Goal: Task Accomplishment & Management: Complete application form

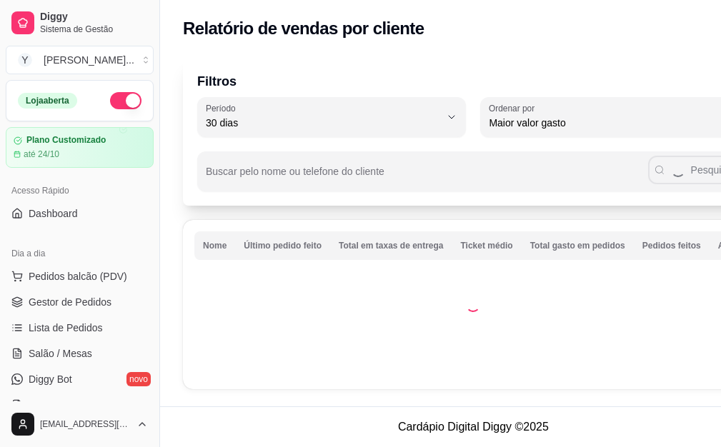
select select "30"
select select "HIGHEST_TOTAL_SPENT_WITH_ORDERS"
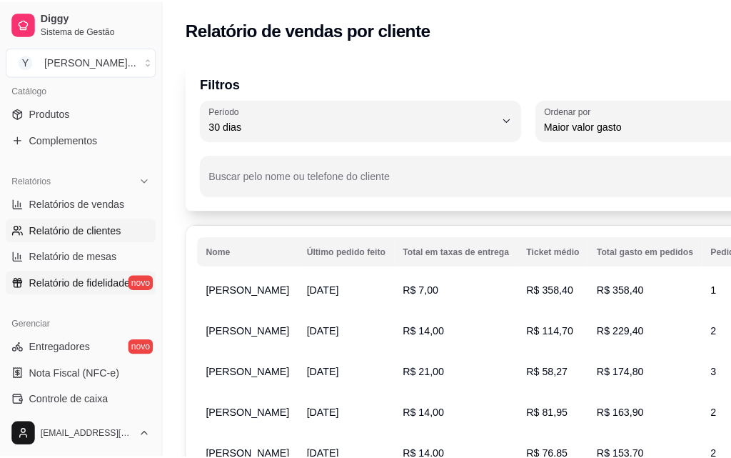
scroll to position [428, 0]
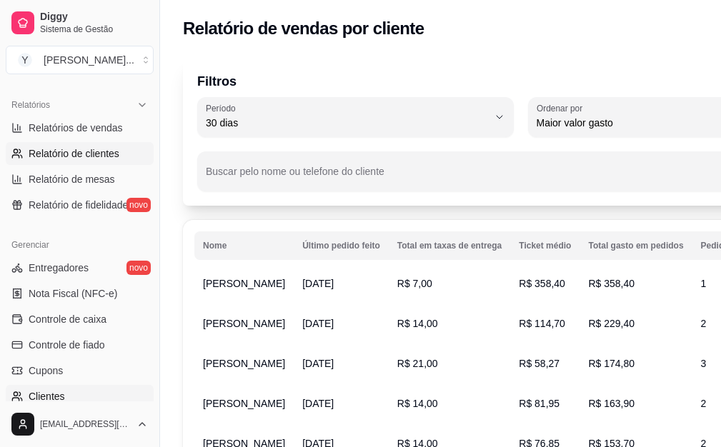
click at [50, 391] on span "Clientes" at bounding box center [47, 396] width 36 height 14
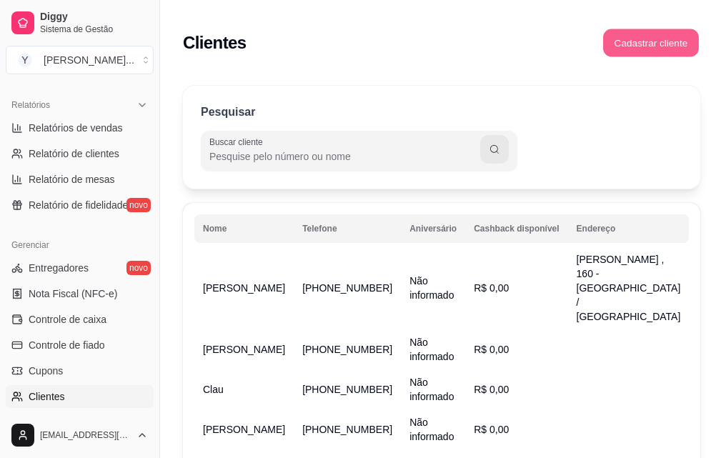
click at [658, 38] on button "Cadastrar cliente" at bounding box center [651, 43] width 96 height 28
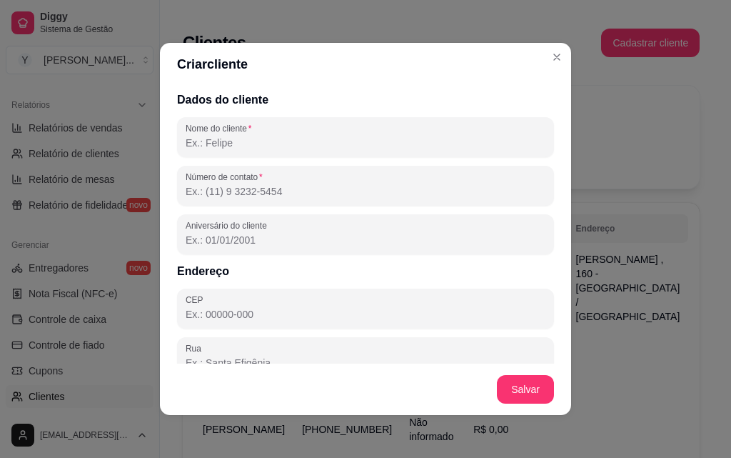
click at [270, 148] on input "Nome do cliente" at bounding box center [366, 143] width 360 height 14
type input "p"
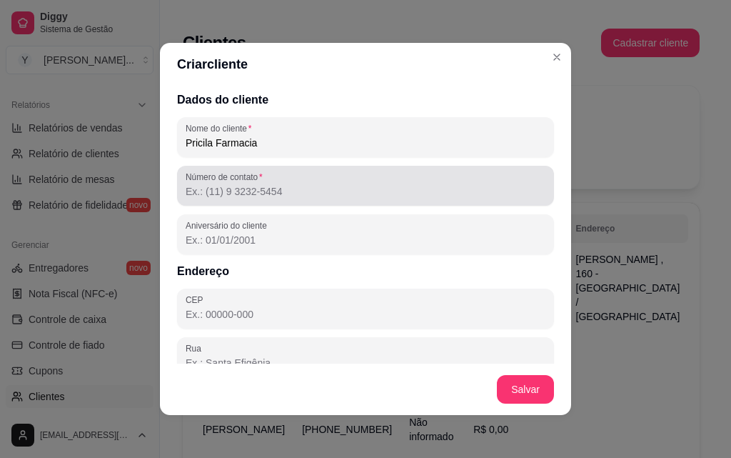
type input "Pricila Farmacia"
click at [368, 189] on input "Número de contato" at bounding box center [366, 191] width 360 height 14
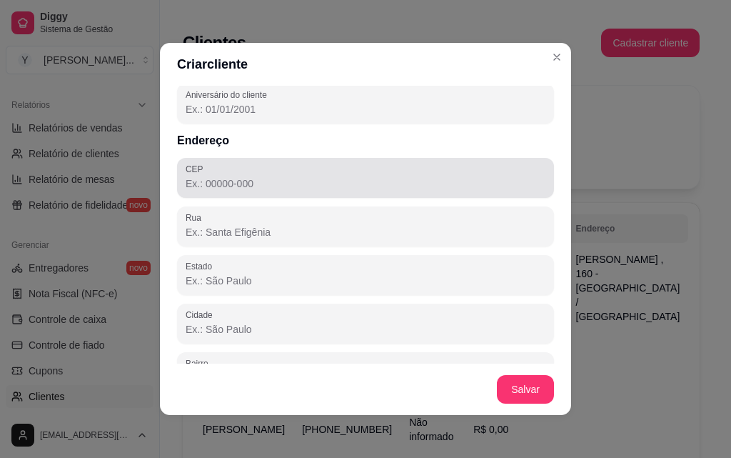
scroll to position [143, 0]
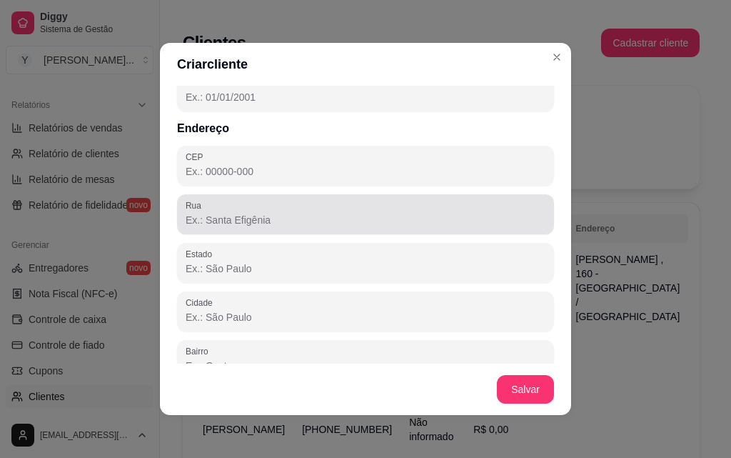
type input "[PHONE_NUMBER]"
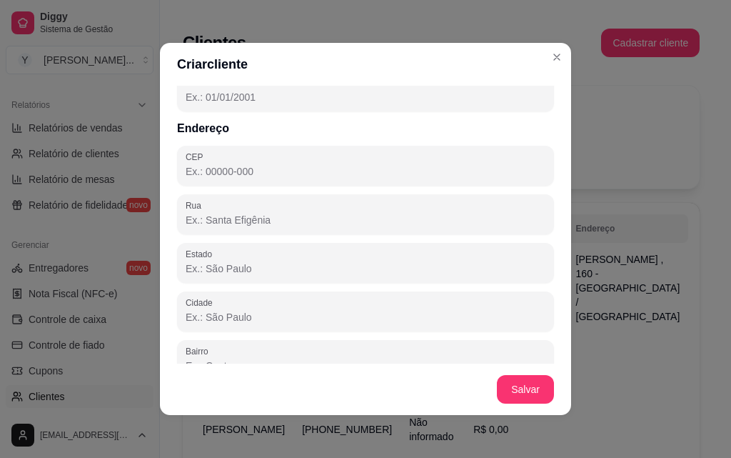
click at [291, 223] on input "Rua" at bounding box center [366, 220] width 360 height 14
type input "r"
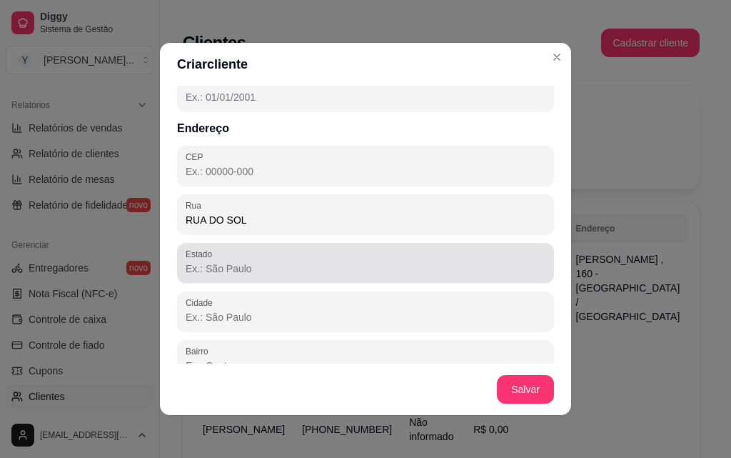
type input "RUA DO SOL"
click at [259, 266] on input "Estado" at bounding box center [366, 268] width 360 height 14
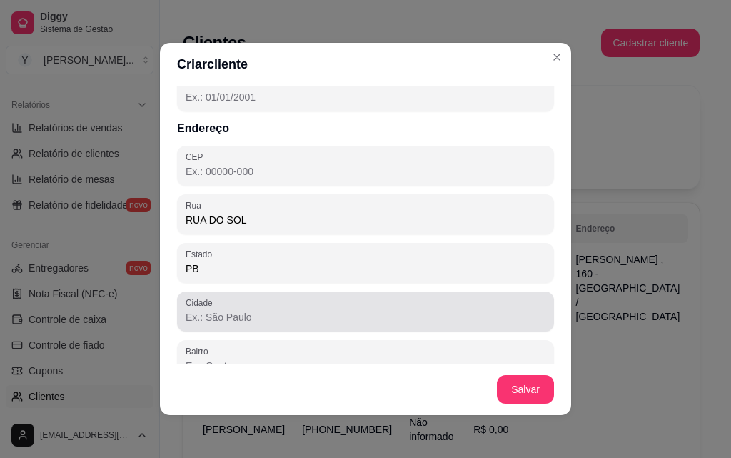
type input "PB"
click at [214, 316] on input "Cidade" at bounding box center [366, 317] width 360 height 14
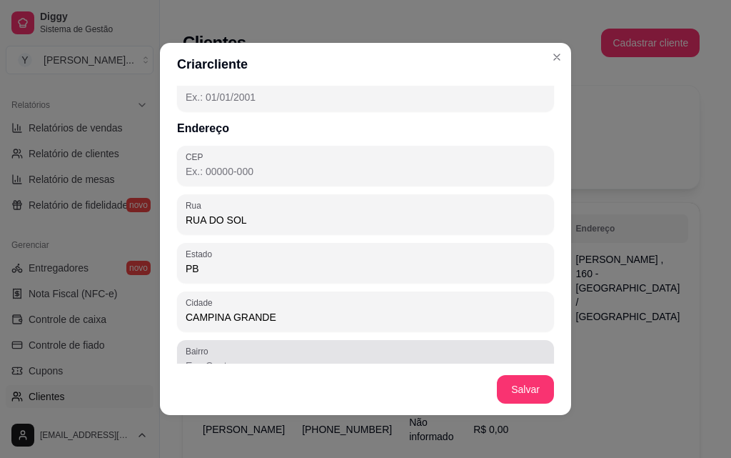
type input "CAMPINA GRANDE"
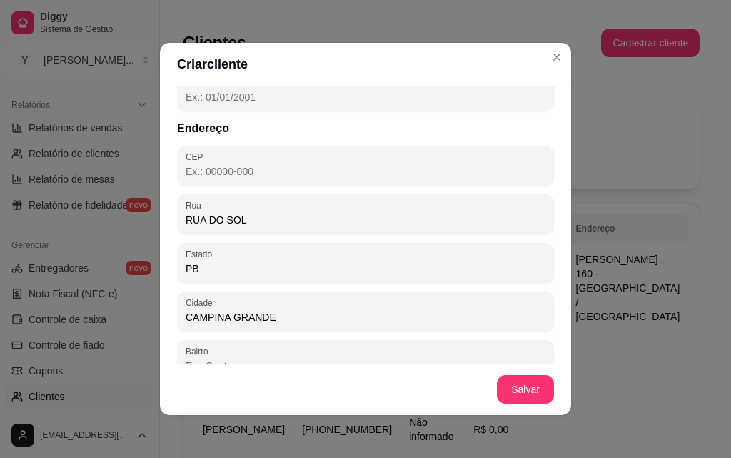
drag, startPoint x: 220, startPoint y: 363, endPoint x: 226, endPoint y: 354, distance: 10.3
click at [226, 354] on div at bounding box center [366, 360] width 360 height 29
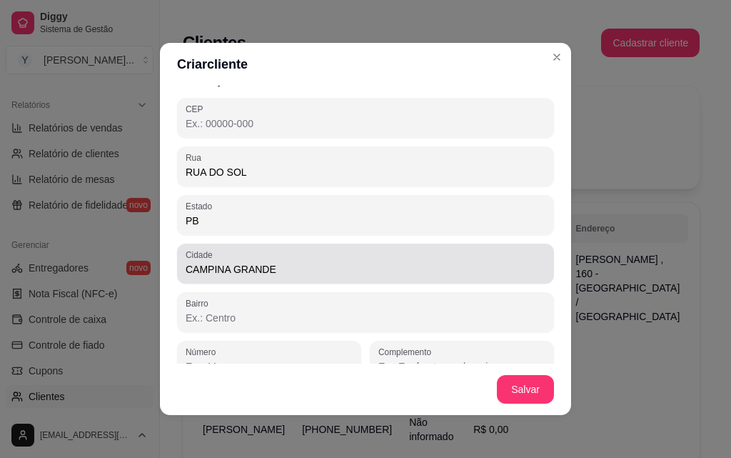
scroll to position [214, 0]
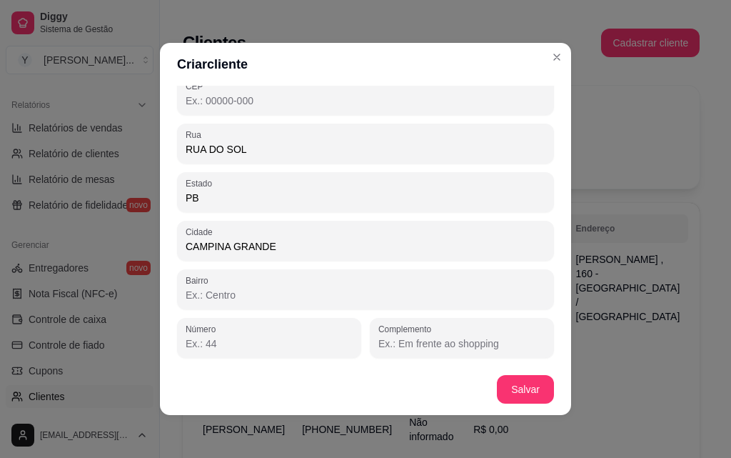
click at [278, 290] on input "Bairro" at bounding box center [366, 295] width 360 height 14
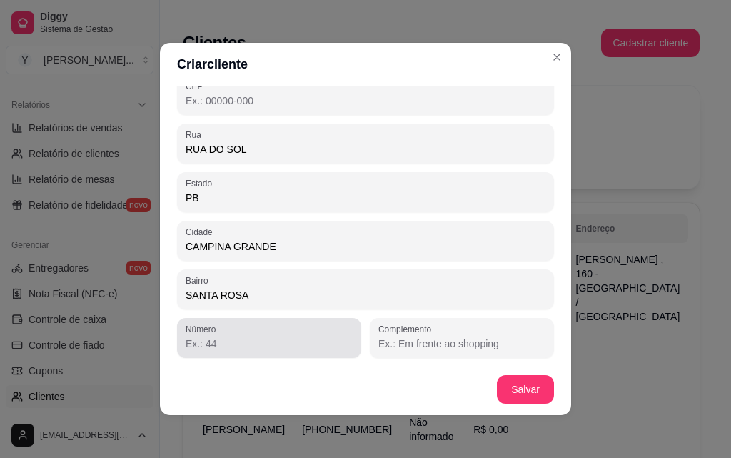
type input "SANTA ROSA"
click at [267, 346] on input "Número" at bounding box center [269, 343] width 167 height 14
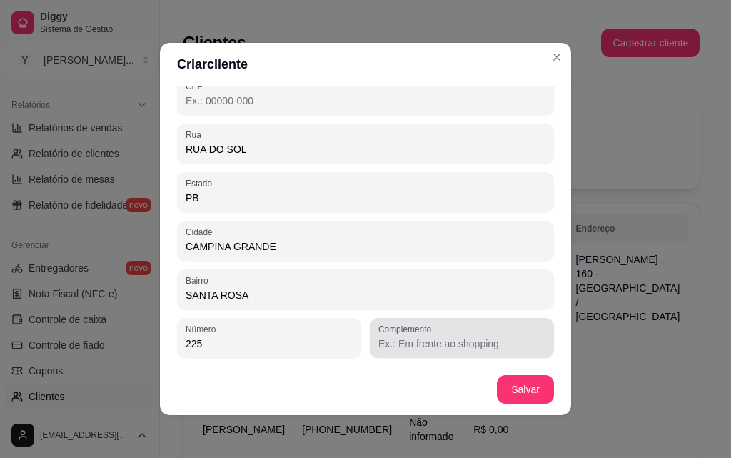
type input "225"
click at [495, 339] on input "Complemento" at bounding box center [461, 343] width 167 height 14
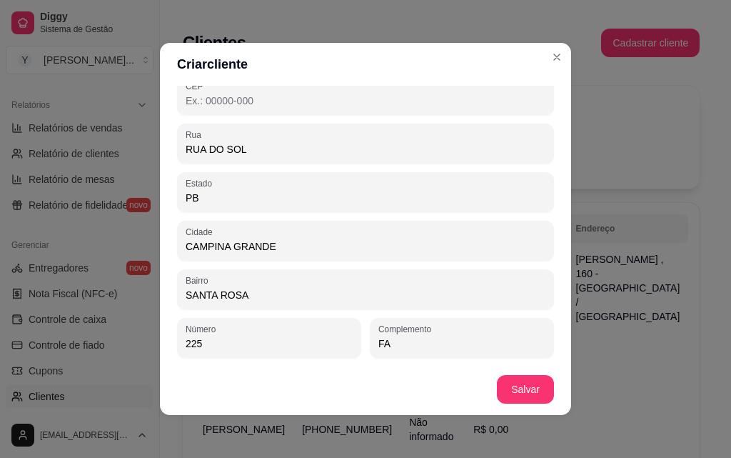
type input "F"
type input "ENTREGAR NA FARMACIA HONORATO FARMA."
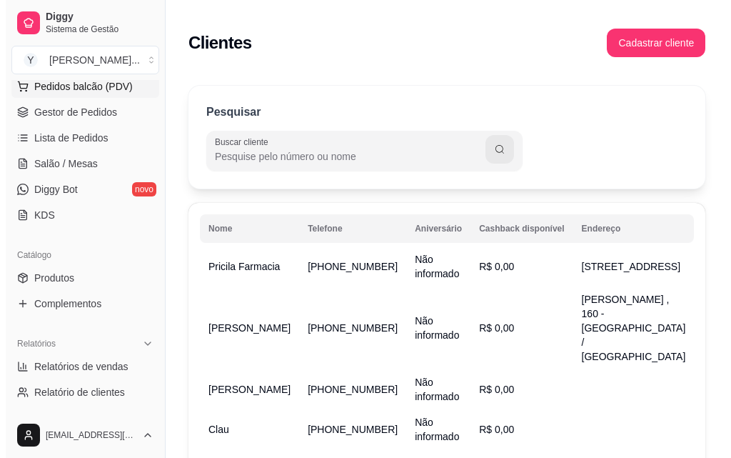
scroll to position [0, 0]
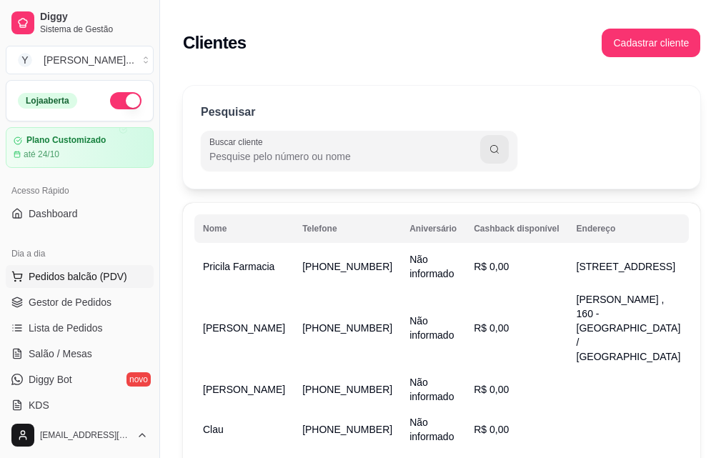
click at [68, 276] on span "Pedidos balcão (PDV)" at bounding box center [78, 276] width 99 height 14
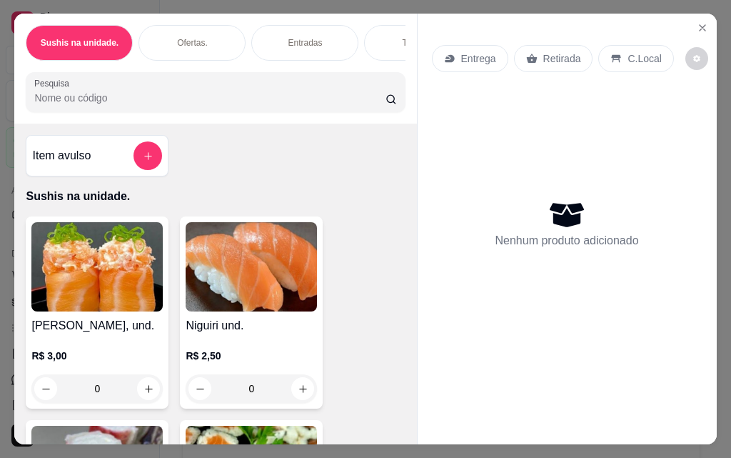
scroll to position [71, 0]
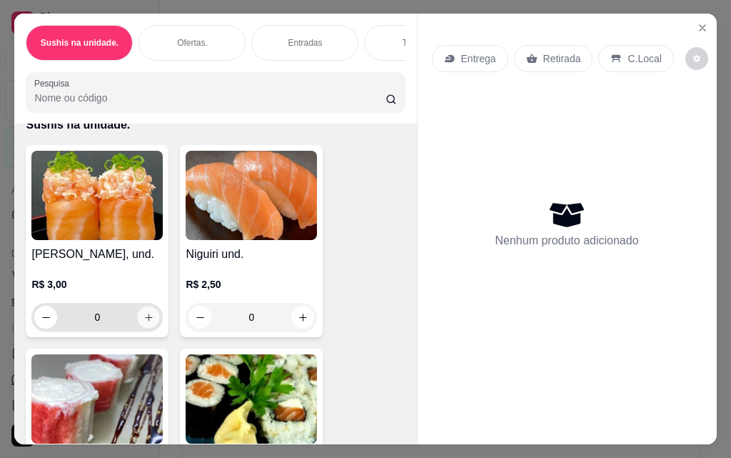
click at [145, 319] on icon "increase-product-quantity" at bounding box center [149, 317] width 11 height 11
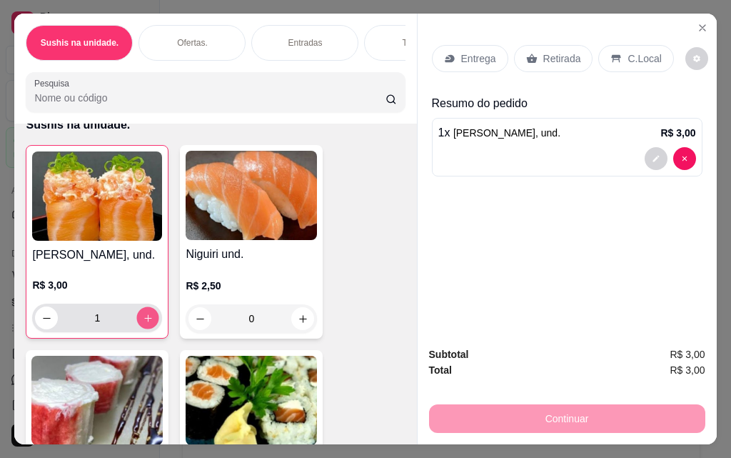
click at [144, 320] on icon "increase-product-quantity" at bounding box center [148, 318] width 11 height 11
type input "2"
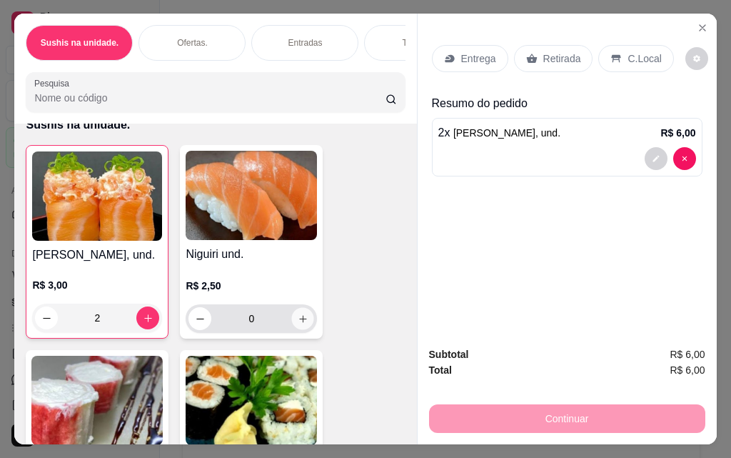
click at [300, 324] on icon "increase-product-quantity" at bounding box center [303, 318] width 11 height 11
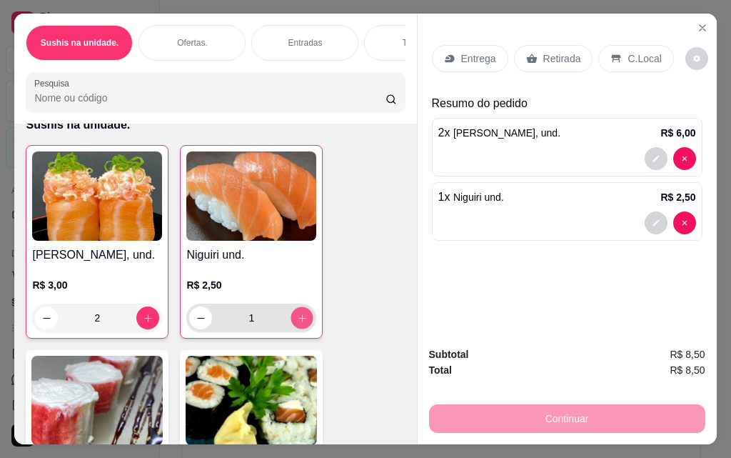
click at [300, 323] on icon "increase-product-quantity" at bounding box center [302, 318] width 11 height 11
type input "2"
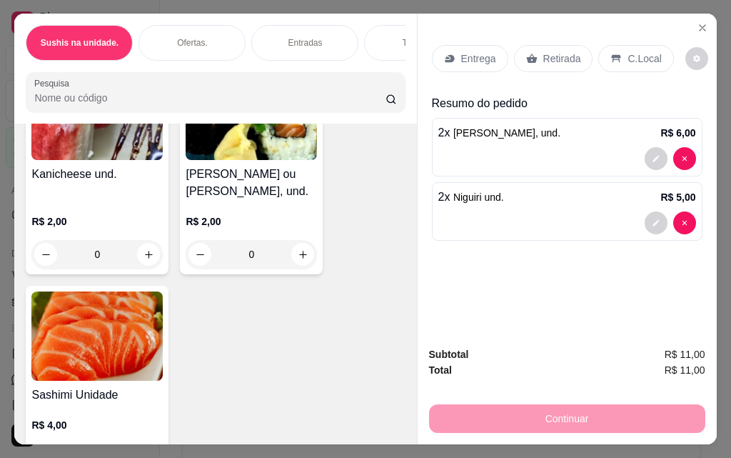
scroll to position [357, 0]
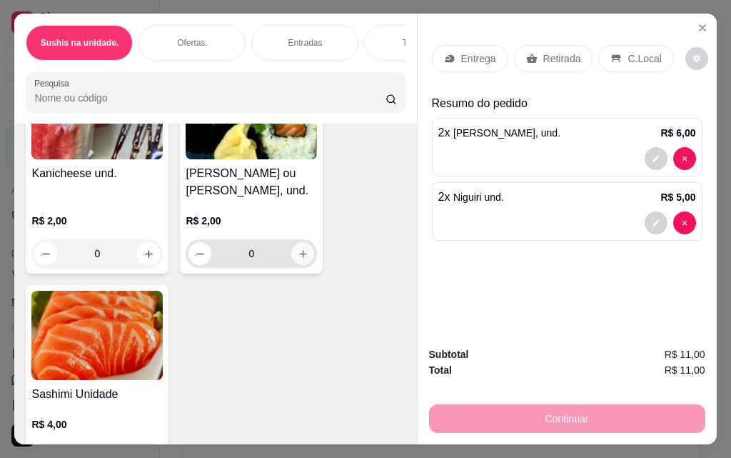
click at [299, 258] on icon "increase-product-quantity" at bounding box center [303, 254] width 8 height 8
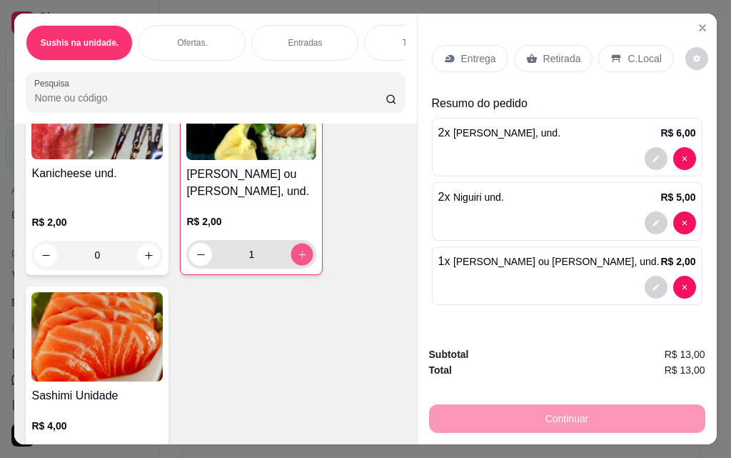
click at [298, 260] on icon "increase-product-quantity" at bounding box center [302, 254] width 11 height 11
type input "2"
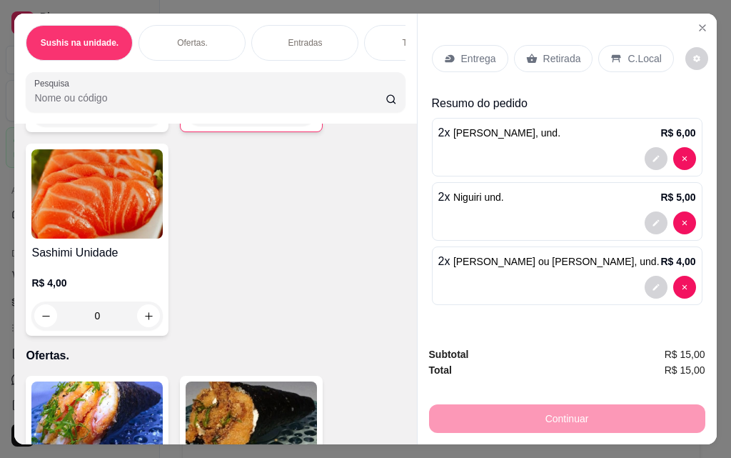
scroll to position [428, 0]
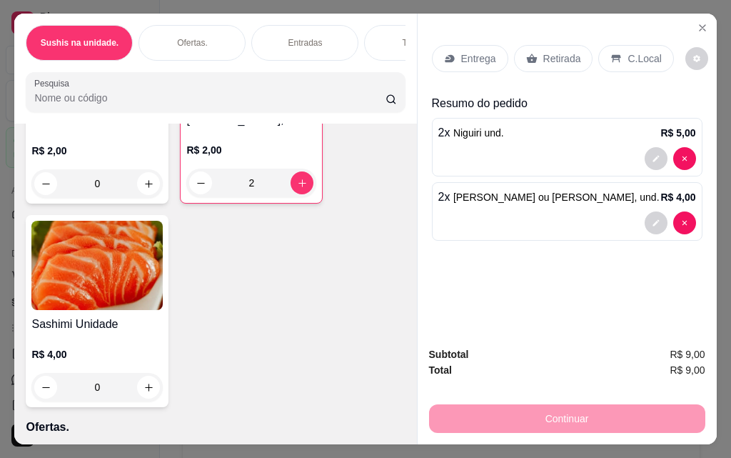
type input "0"
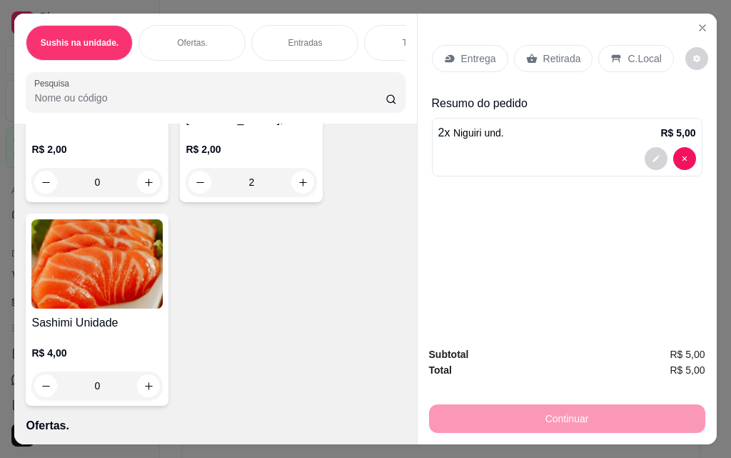
type input "0"
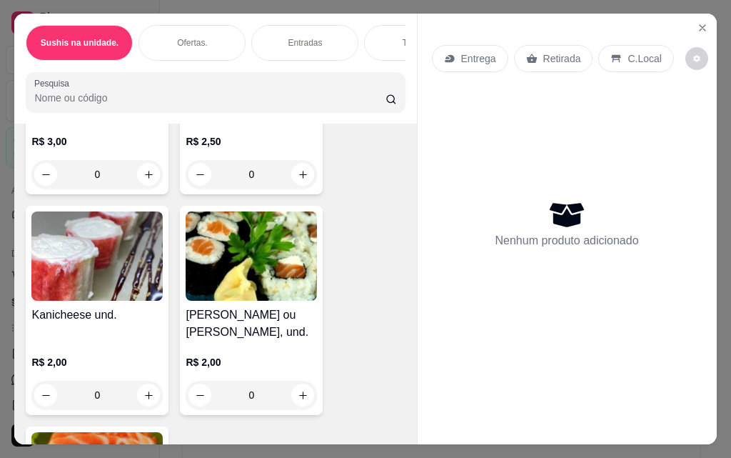
scroll to position [0, 0]
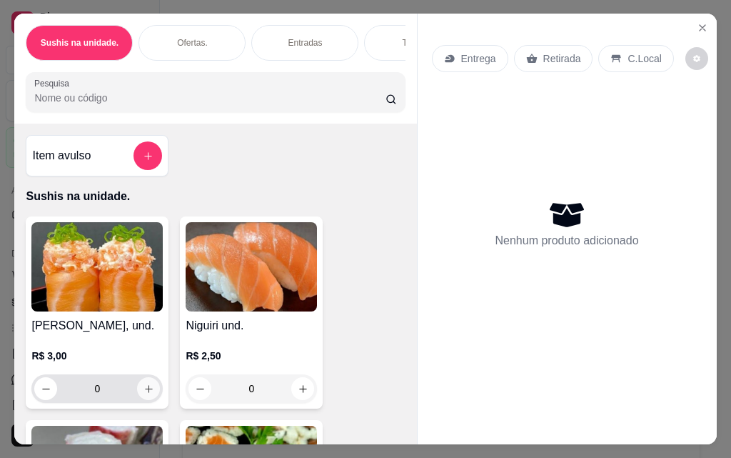
click at [144, 394] on icon "increase-product-quantity" at bounding box center [149, 388] width 11 height 11
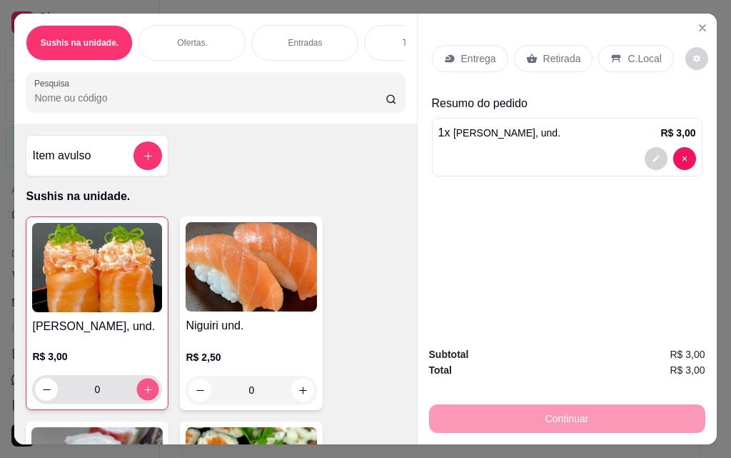
click at [144, 395] on icon "increase-product-quantity" at bounding box center [148, 389] width 11 height 11
click at [144, 393] on icon "increase-product-quantity" at bounding box center [147, 389] width 7 height 7
type input "4"
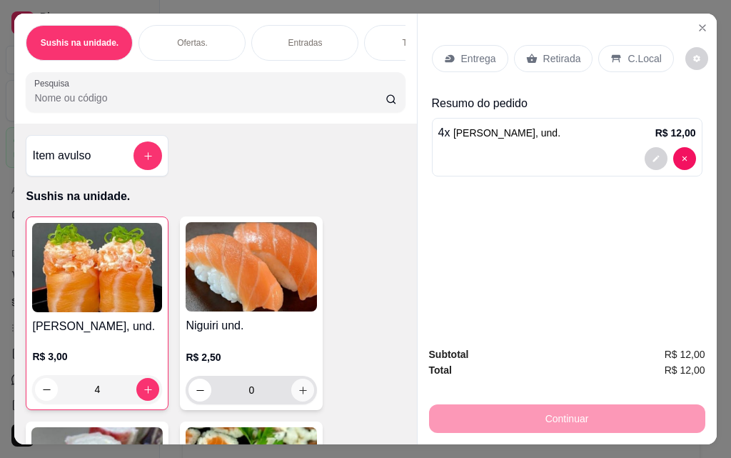
click at [301, 395] on icon "increase-product-quantity" at bounding box center [303, 390] width 11 height 11
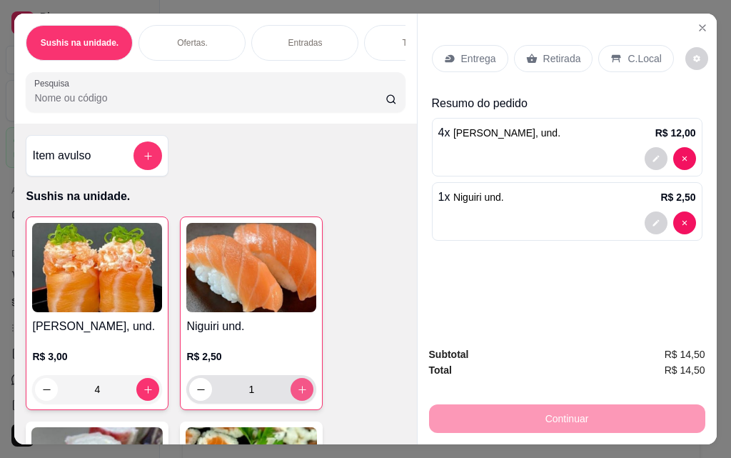
click at [301, 393] on icon "increase-product-quantity" at bounding box center [302, 390] width 8 height 8
type input "2"
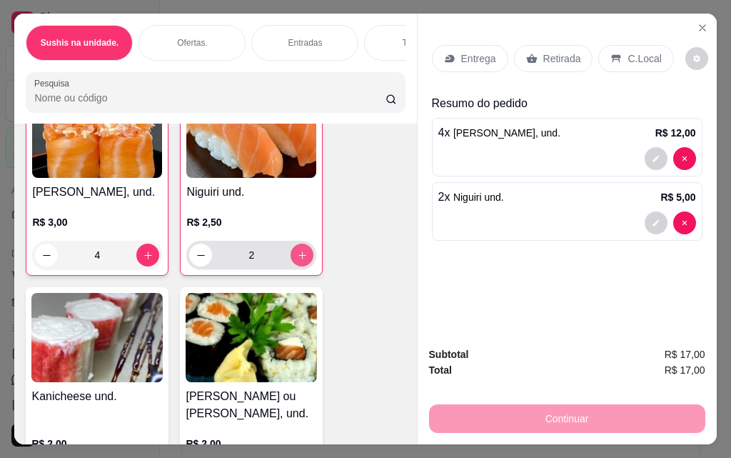
scroll to position [214, 0]
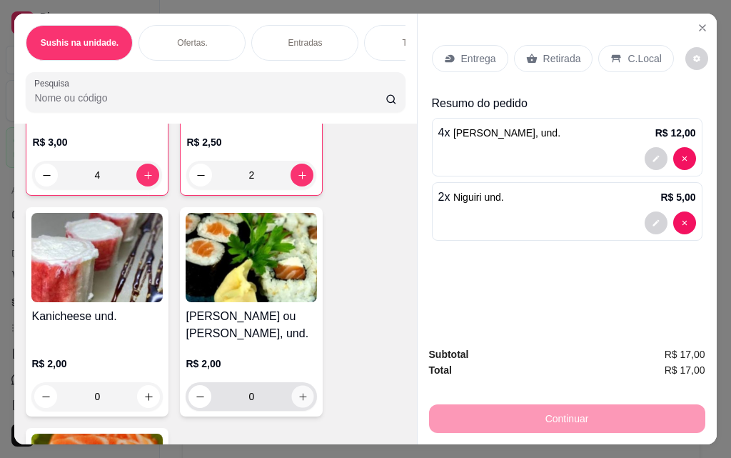
click at [301, 398] on icon "increase-product-quantity" at bounding box center [303, 396] width 11 height 11
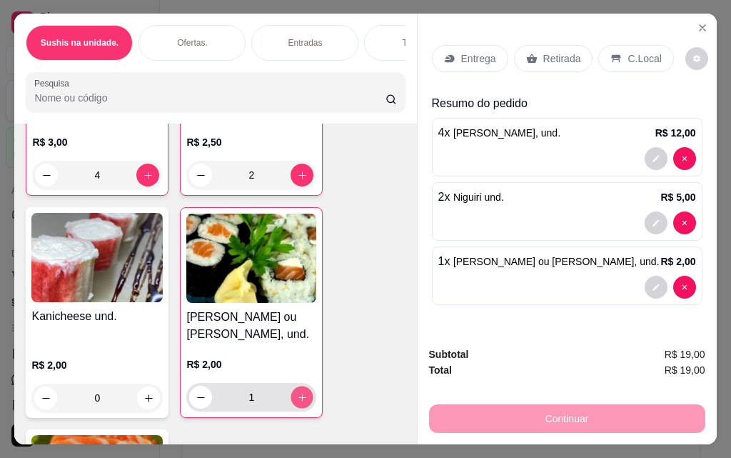
click at [301, 398] on icon "increase-product-quantity" at bounding box center [302, 397] width 11 height 11
type input "4"
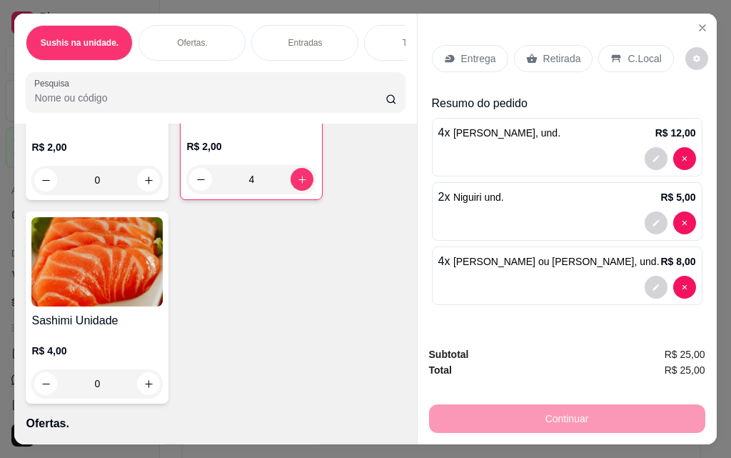
scroll to position [500, 0]
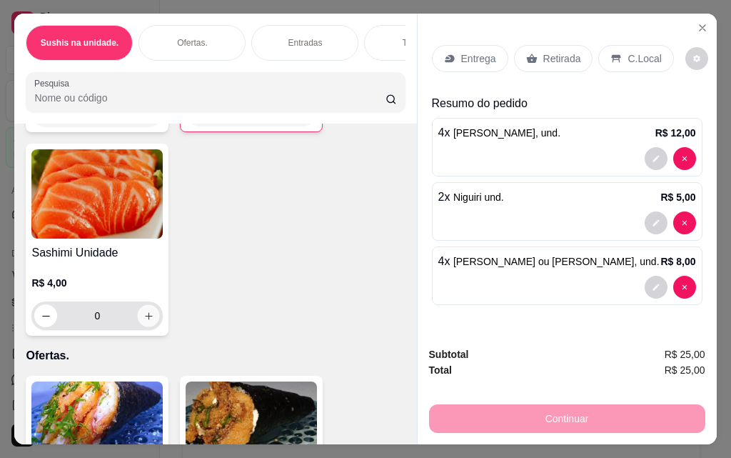
click at [146, 321] on icon "increase-product-quantity" at bounding box center [149, 316] width 11 height 11
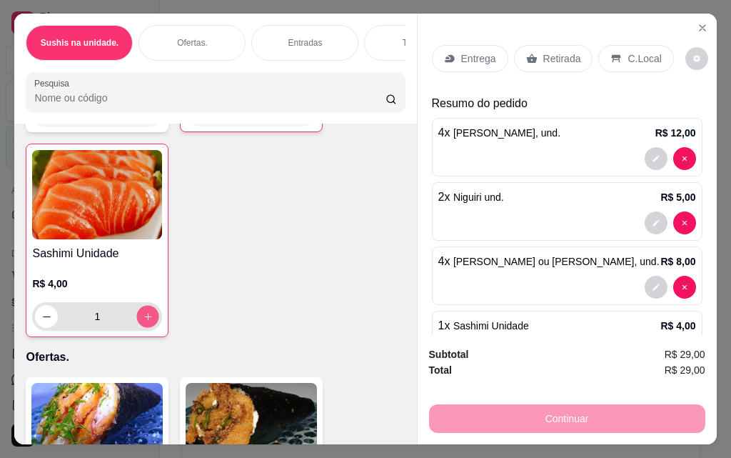
click at [146, 322] on icon "increase-product-quantity" at bounding box center [148, 316] width 11 height 11
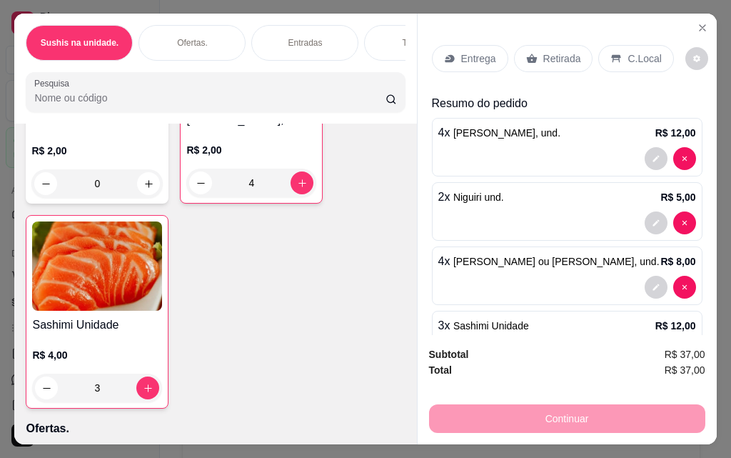
scroll to position [54, 0]
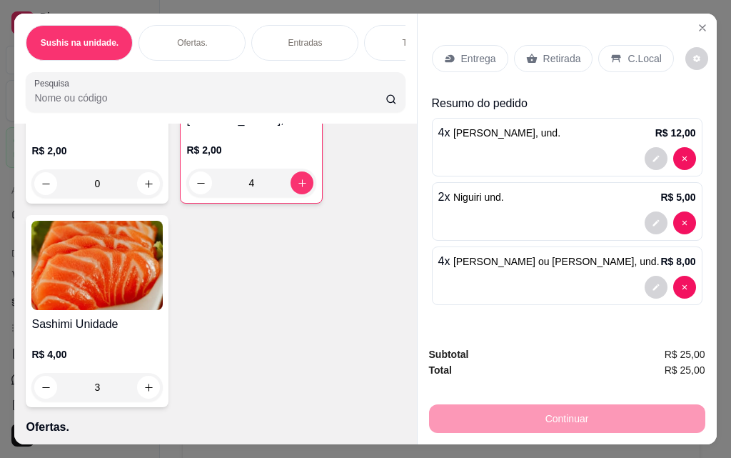
type input "0"
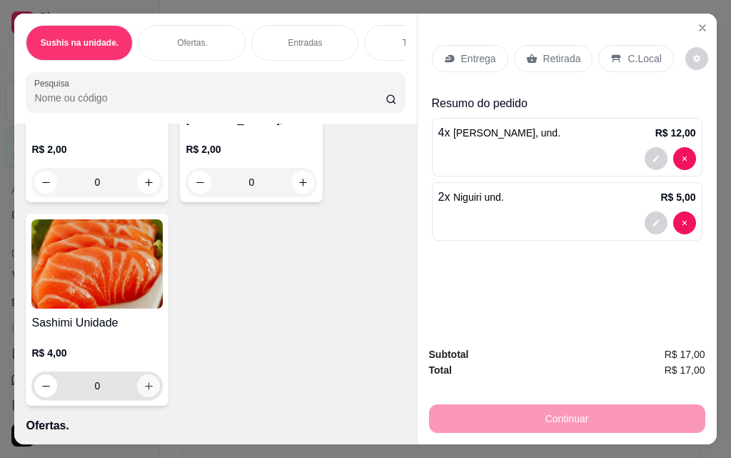
click at [144, 391] on icon "increase-product-quantity" at bounding box center [149, 386] width 11 height 11
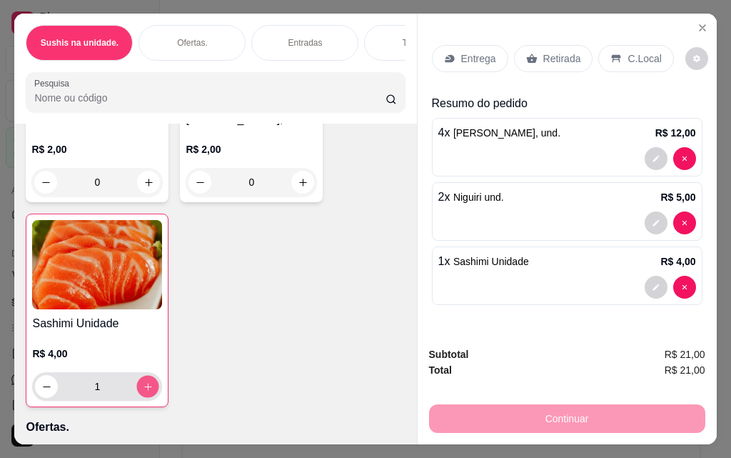
click at [143, 392] on icon "increase-product-quantity" at bounding box center [148, 386] width 11 height 11
type input "4"
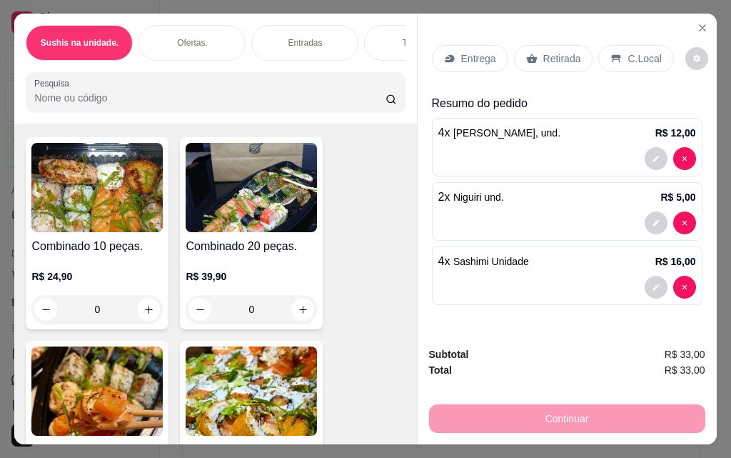
scroll to position [5356, 0]
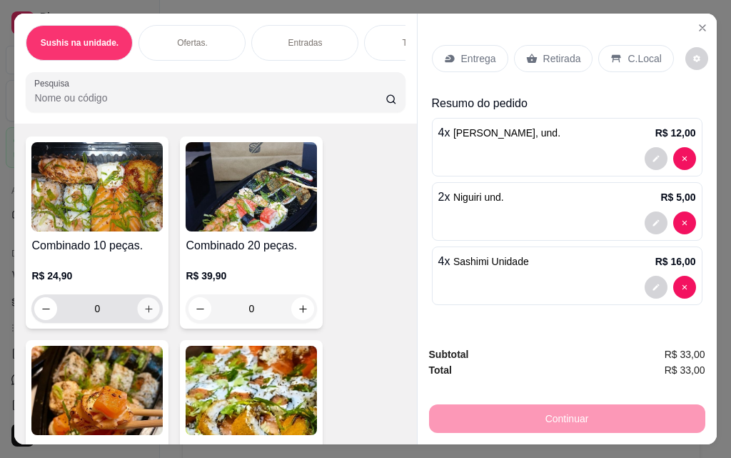
click at [144, 314] on icon "increase-product-quantity" at bounding box center [149, 308] width 11 height 11
type input "1"
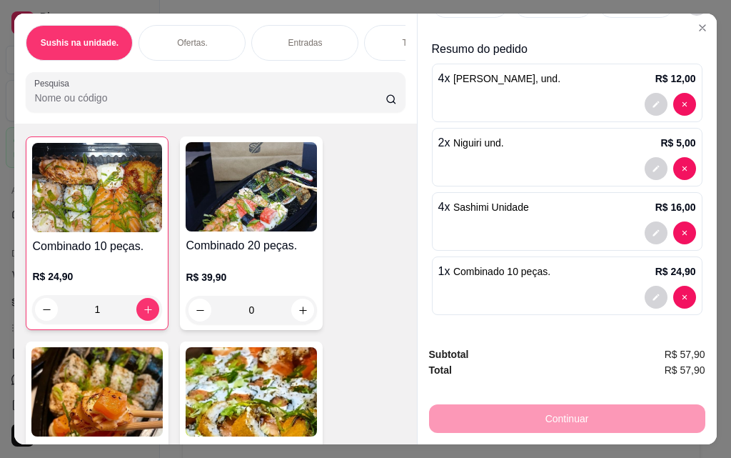
scroll to position [0, 0]
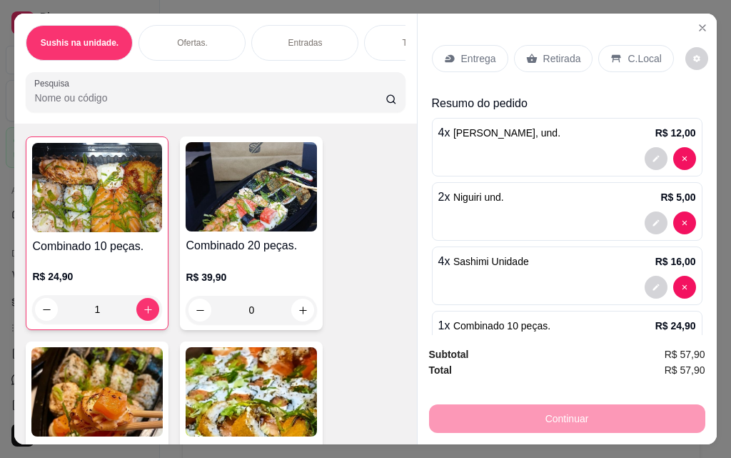
click at [476, 54] on p "Entrega" at bounding box center [478, 58] width 35 height 14
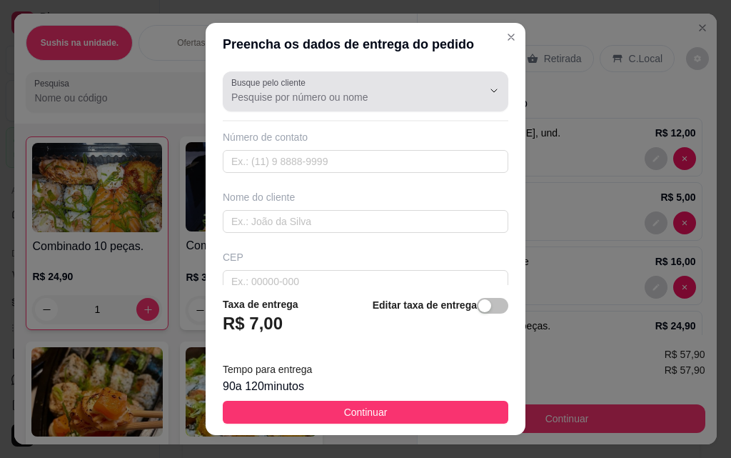
click at [334, 96] on input "Busque pelo cliente" at bounding box center [345, 97] width 229 height 14
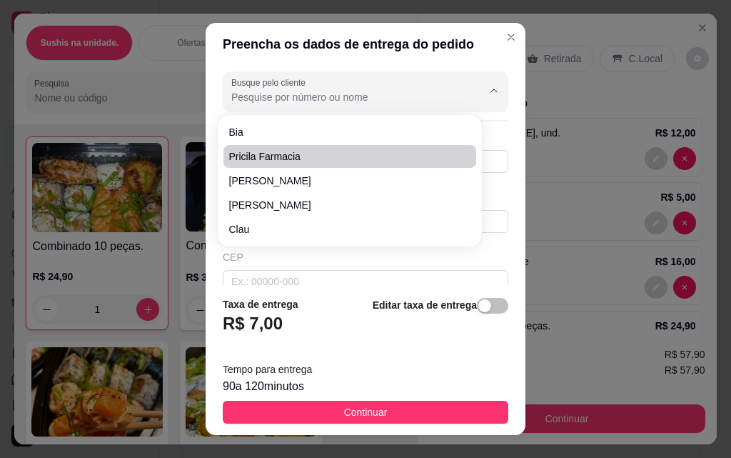
click at [301, 158] on span "Pricila Farmacia" at bounding box center [342, 156] width 227 height 14
type input "Pricila Farmacia"
type input "83993766818"
type input "Pricila Farmacia"
type input "RUA DO SOL"
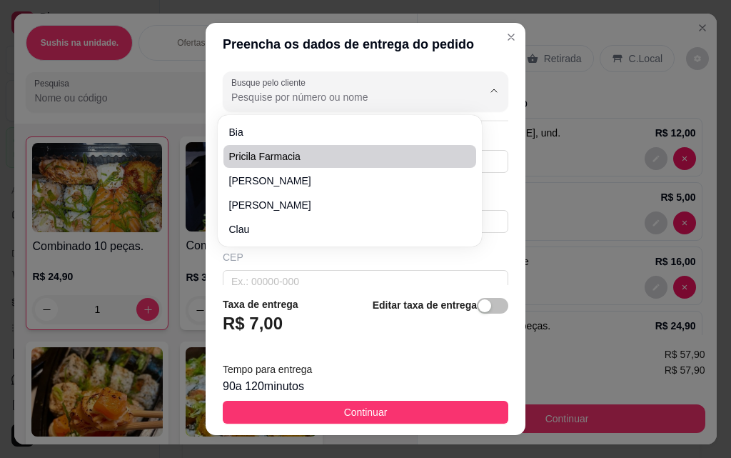
type input "225"
type input "SANTA ROSA"
type input "CAMPINA GRANDE"
type input "ENTREGAR NA FARMACIA HONORATO FARMA."
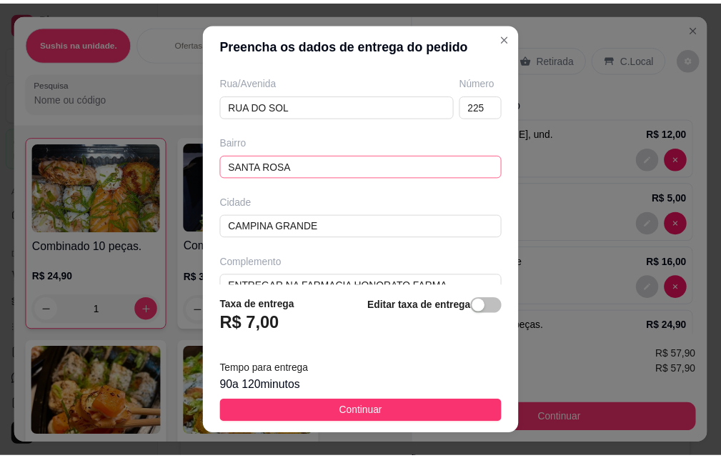
scroll to position [262, 0]
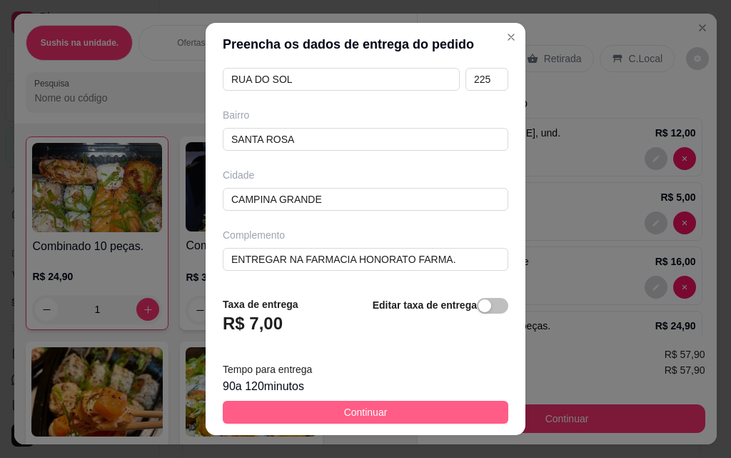
click at [365, 411] on span "Continuar" at bounding box center [366, 412] width 44 height 16
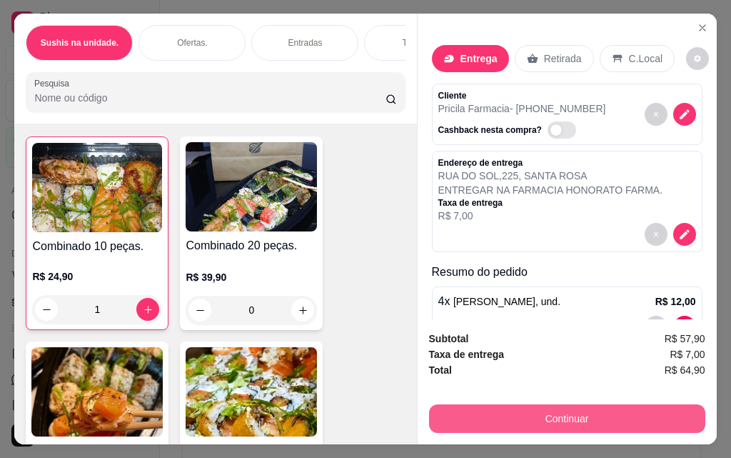
click at [574, 412] on button "Continuar" at bounding box center [567, 418] width 276 height 29
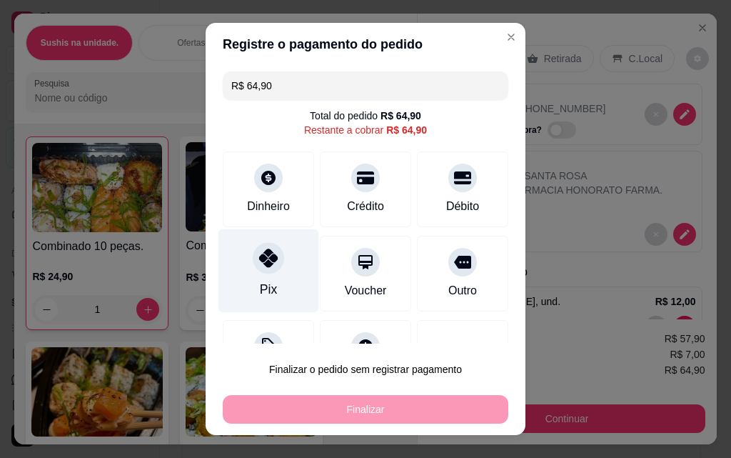
click at [277, 273] on div "Pix" at bounding box center [269, 271] width 101 height 84
type input "R$ 0,00"
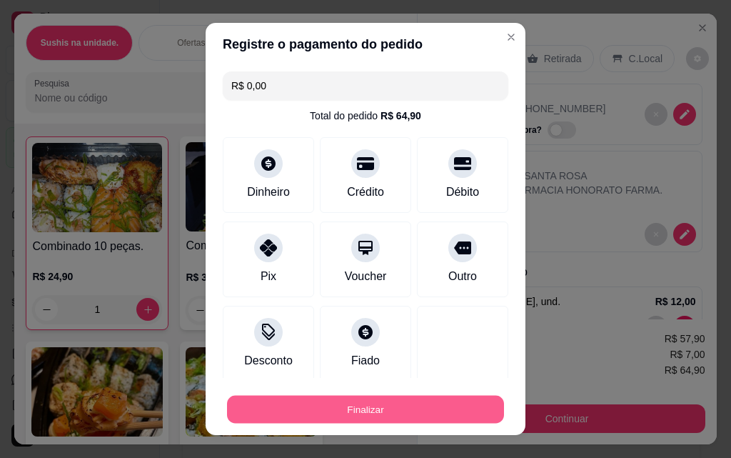
click at [378, 408] on button "Finalizar" at bounding box center [365, 410] width 277 height 28
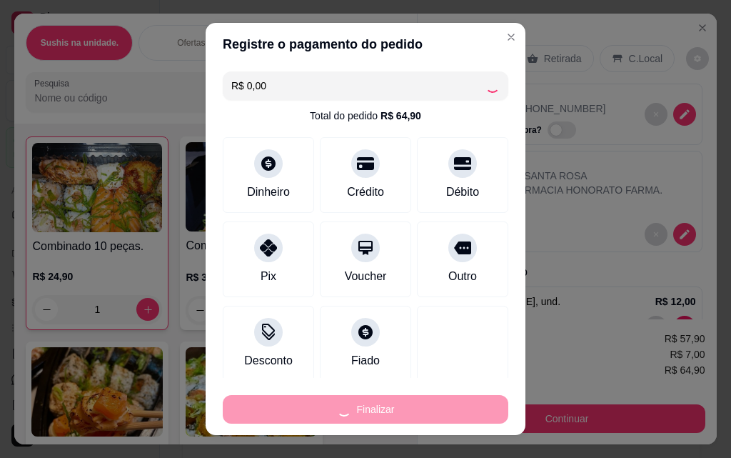
type input "0"
